Goal: Find specific page/section: Find specific page/section

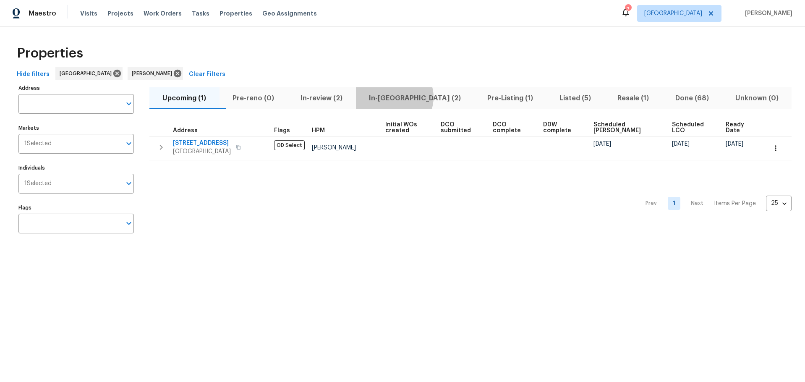
click at [410, 97] on span "In-[GEOGRAPHIC_DATA] (2)" at bounding box center [415, 98] width 108 height 12
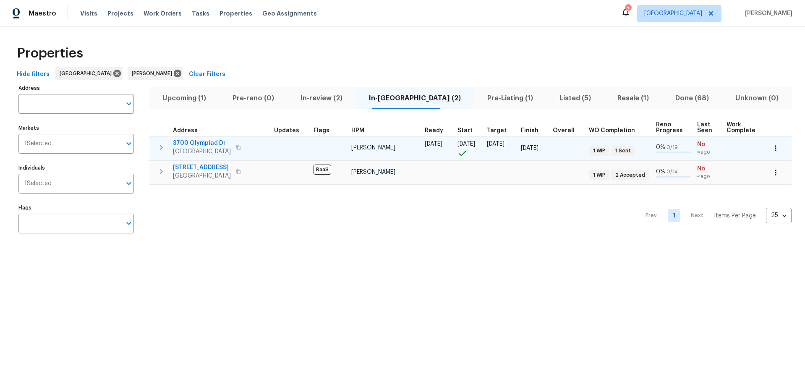
click at [237, 148] on icon "button" at bounding box center [238, 147] width 4 height 5
